Goal: Navigation & Orientation: Find specific page/section

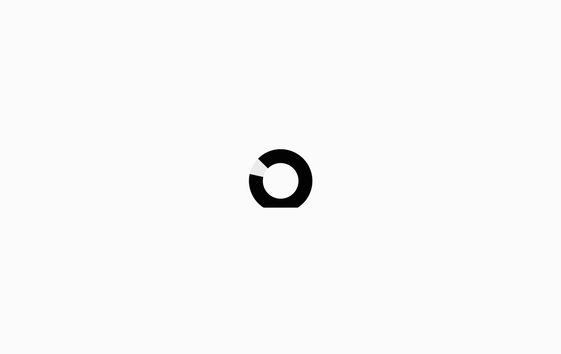
click at [86, 71] on div at bounding box center [280, 177] width 561 height 354
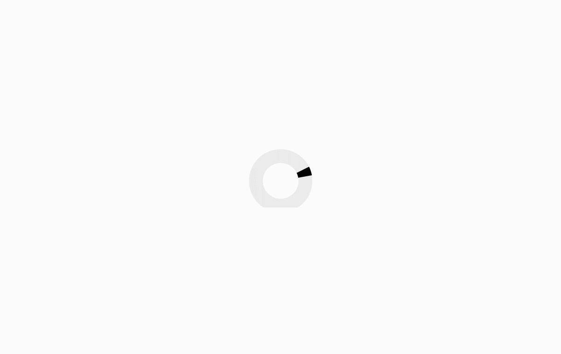
click at [91, 71] on div at bounding box center [280, 177] width 561 height 354
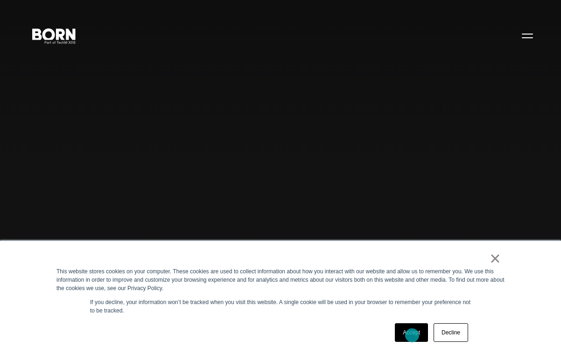
click at [413, 336] on link "Accept" at bounding box center [411, 333] width 33 height 19
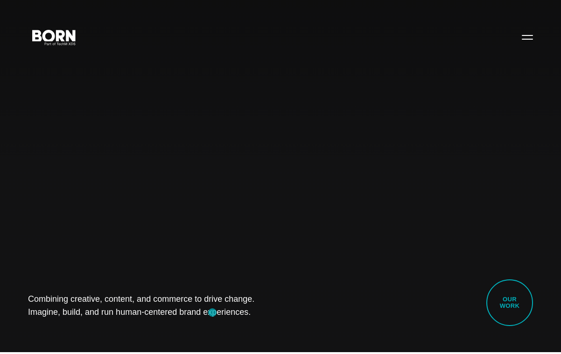
scroll to position [6, 0]
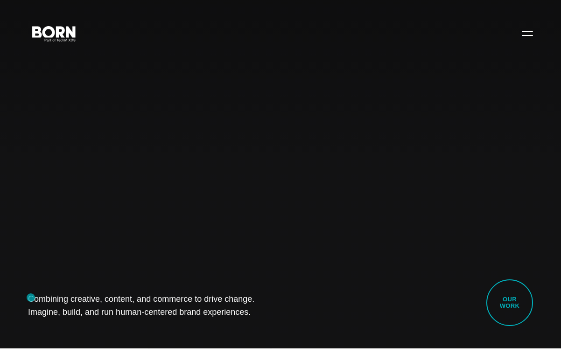
click at [31, 298] on h1 "Combining creative, content, and commerce to drive change. Imagine, build, and …" at bounding box center [147, 306] width 238 height 26
drag, startPoint x: 83, startPoint y: 305, endPoint x: 247, endPoint y: 308, distance: 163.9
click at [247, 308] on h1 "Combining creative, content, and commerce to drive change. Imagine, build, and …" at bounding box center [147, 306] width 238 height 26
copy h1 "Combining creative, content, and commerce to drive change. Imagine, build, and …"
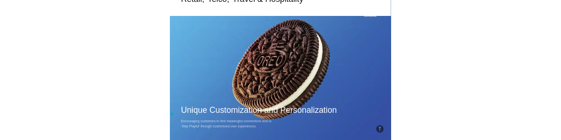
scroll to position [656, 0]
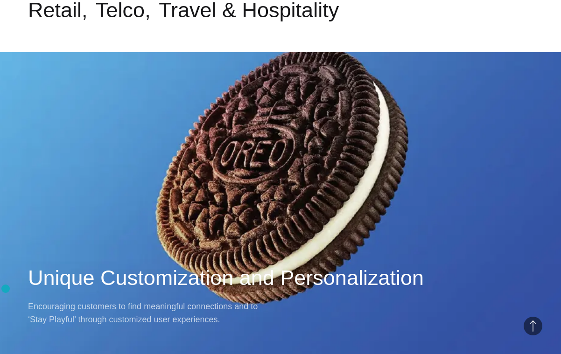
click at [33, 279] on div "Work・Ecom Unique Customization and Personalization Encouraging customers to fin…" at bounding box center [280, 177] width 561 height 354
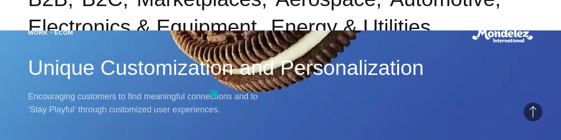
scroll to position [260, 0]
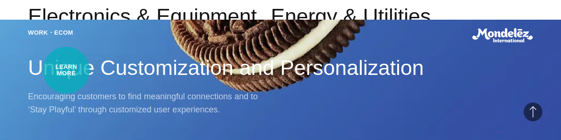
click at [66, 70] on div "Work・Ecom Unique Customization and Personalization Encouraging customers to fin…" at bounding box center [280, 70] width 561 height 140
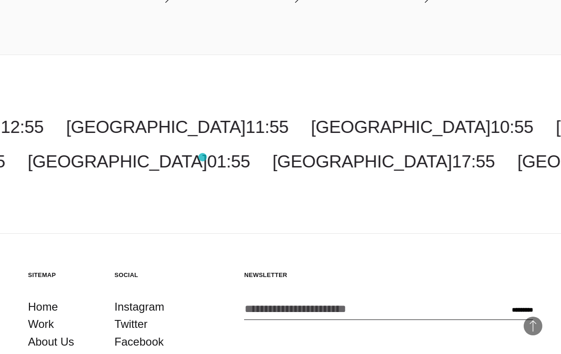
scroll to position [2345, 0]
